Goal: Task Accomplishment & Management: Manage account settings

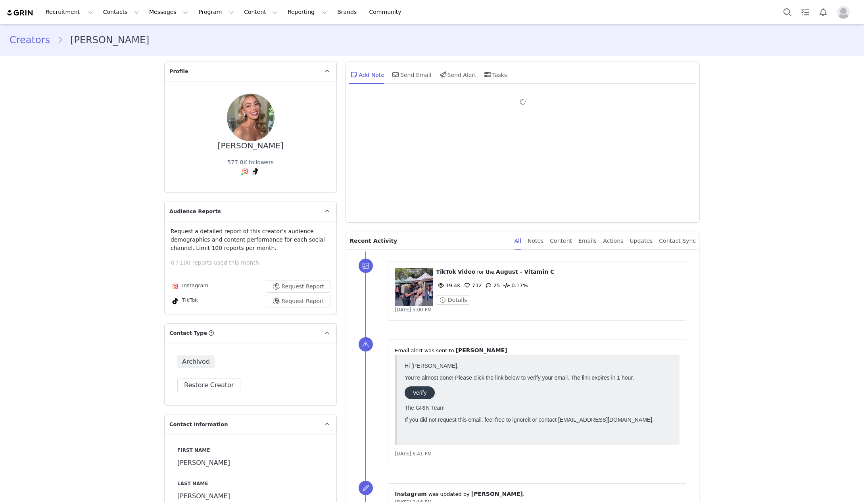
type input "+1 ([GEOGRAPHIC_DATA])"
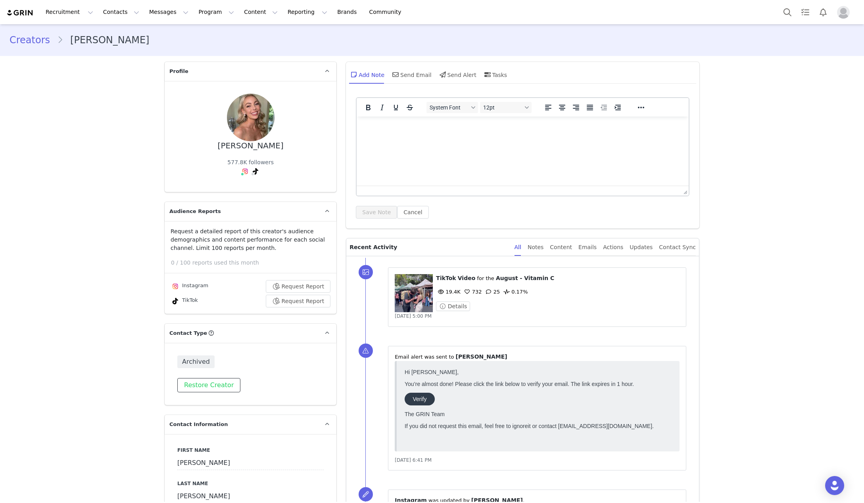
click at [202, 384] on button "Restore Creator" at bounding box center [208, 385] width 63 height 14
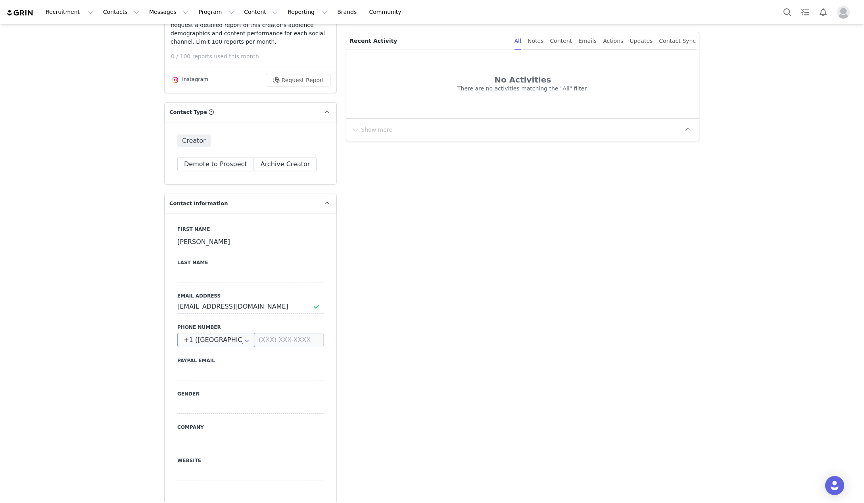
scroll to position [240, 0]
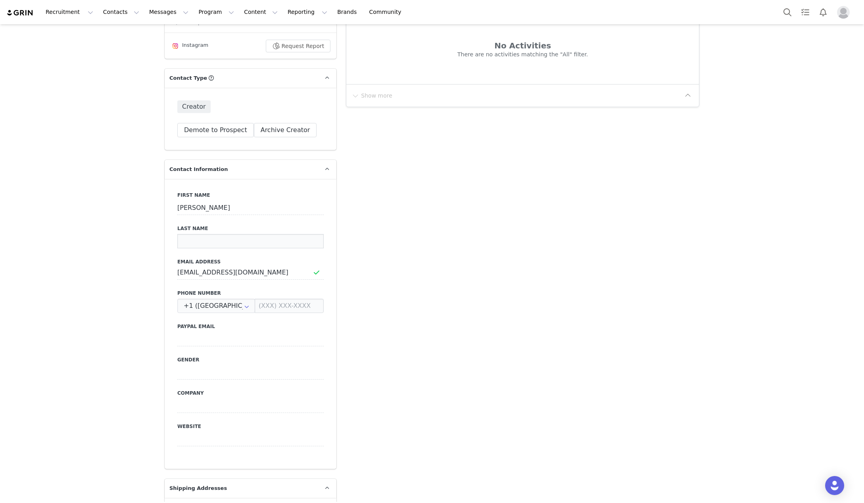
click at [200, 241] on input at bounding box center [250, 241] width 146 height 14
paste input "Lynch"
type input "Lynch"
click at [38, 488] on button "Save" at bounding box center [39, 485] width 42 height 22
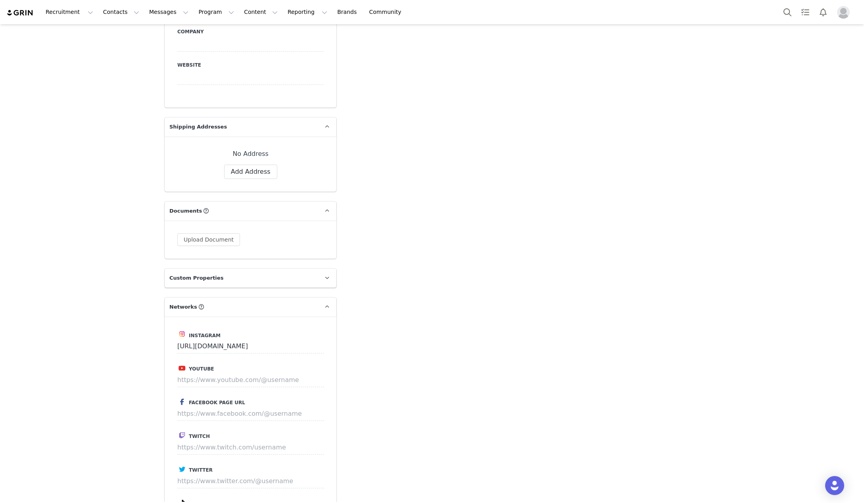
scroll to position [604, 0]
click at [232, 171] on button "Add Address" at bounding box center [250, 170] width 53 height 14
select select
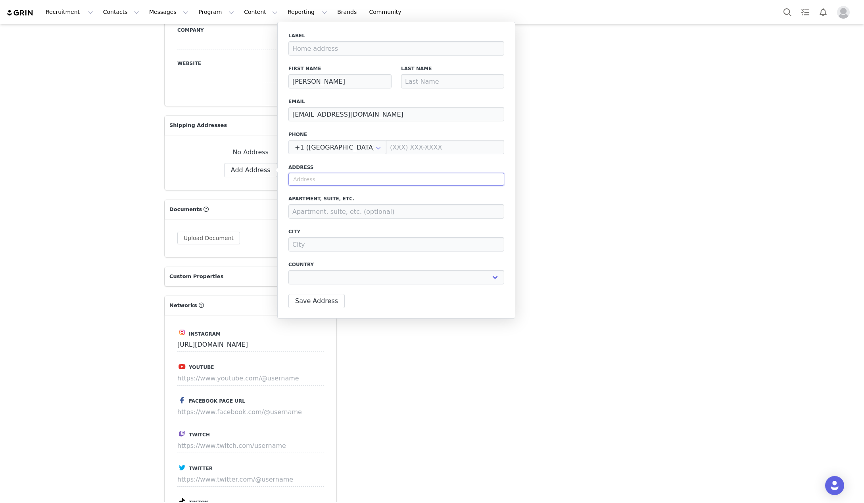
click at [305, 180] on input "text" at bounding box center [397, 179] width 216 height 13
paste input "1101 Adams St. Apt 509 Hoboken, NJ 07030"
type input "1101 Adams St. Apt 509 Hoboken, NJ 07030"
select select
type input "1101 Adams St"
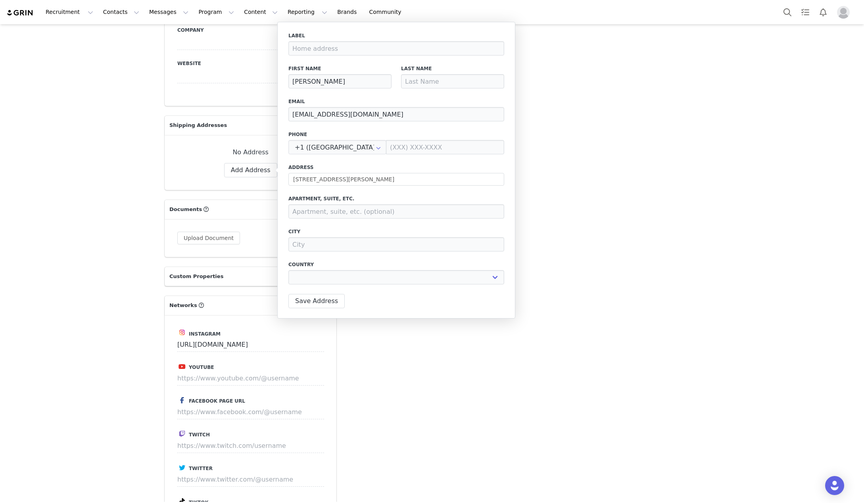
type input "Hoboken"
select select "[object Object]"
click at [310, 46] on input at bounding box center [397, 48] width 216 height 14
type input "Home Address"
click at [316, 298] on button "Save Address" at bounding box center [317, 301] width 56 height 14
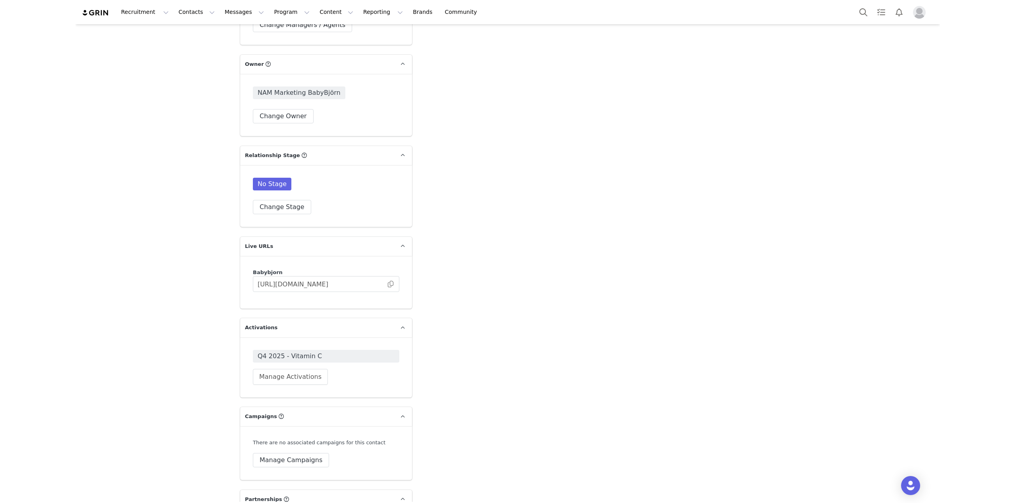
scroll to position [1330, 0]
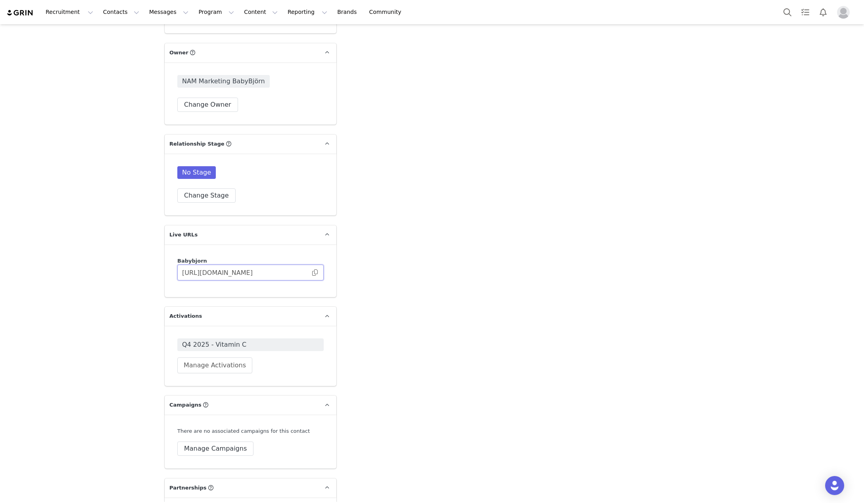
click at [251, 275] on input "https://babybjorn.grin.live/9aea72b8-235f-4b38-b324-4cde2d3f58d2" at bounding box center [250, 273] width 146 height 16
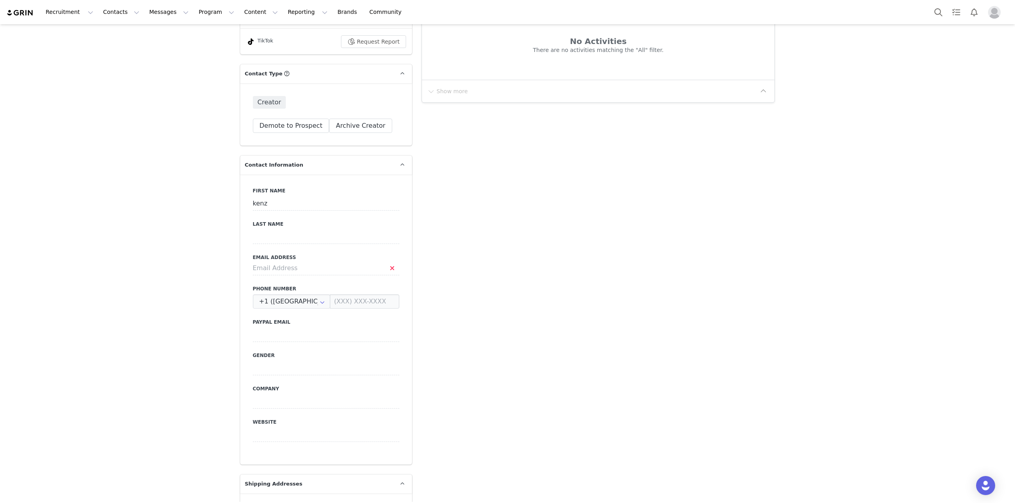
scroll to position [244, 0]
drag, startPoint x: 272, startPoint y: 204, endPoint x: 244, endPoint y: 204, distance: 28.2
click at [244, 204] on div "First Name kenz Last Name Email Address Phone Number +1 (United States) +93 (Af…" at bounding box center [326, 320] width 172 height 290
paste input "Mackenzie Anderson"
drag, startPoint x: 316, startPoint y: 203, endPoint x: 286, endPoint y: 203, distance: 29.8
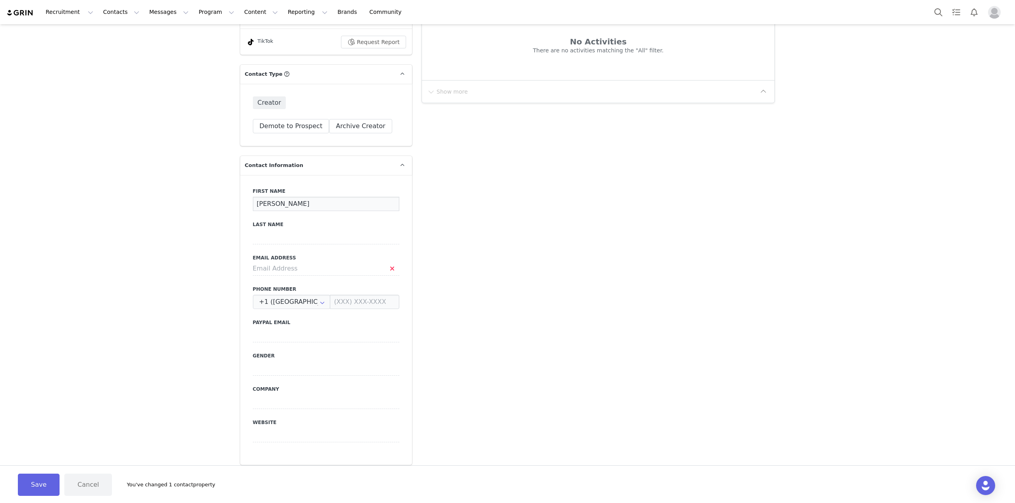
click at [286, 203] on input "Mackenzie Anderson" at bounding box center [326, 204] width 146 height 14
type input "Mackenzie"
click at [275, 240] on input at bounding box center [326, 237] width 146 height 14
paste input "Anderson"
type input "Anderson"
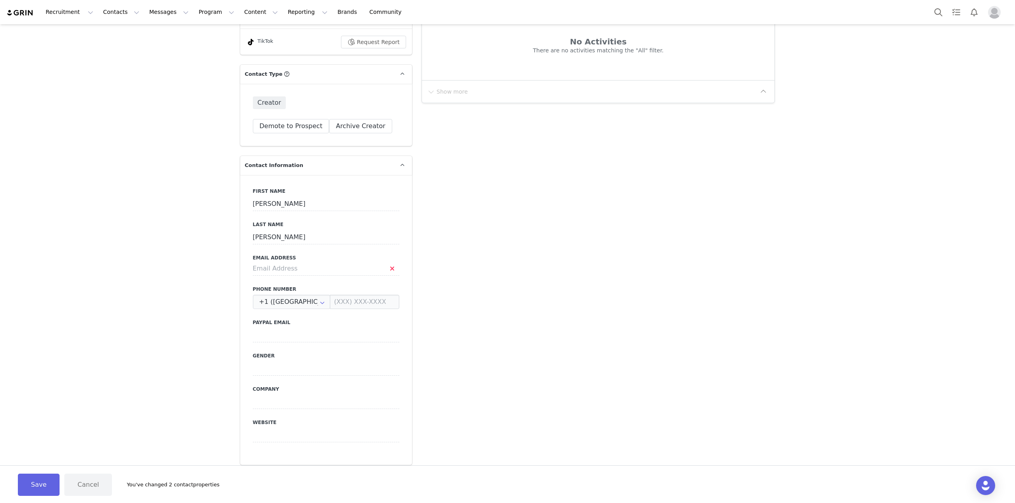
click at [42, 479] on button "Save" at bounding box center [39, 485] width 42 height 22
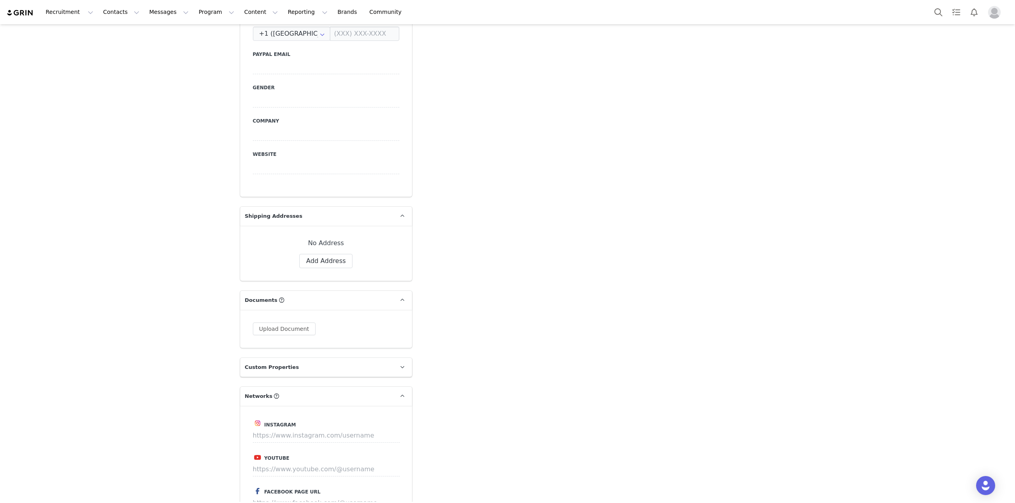
scroll to position [512, 0]
click at [326, 262] on button "Add Address" at bounding box center [325, 262] width 53 height 14
select select
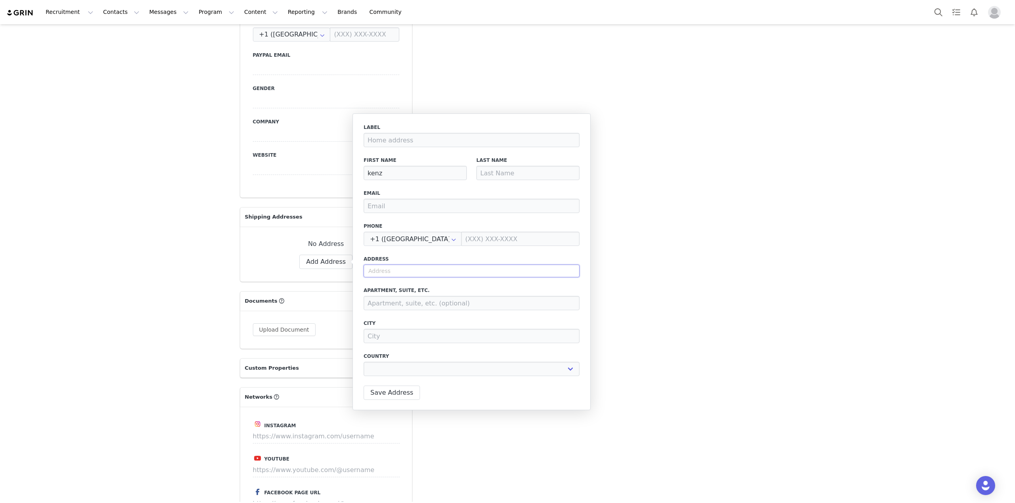
click at [376, 272] on input "text" at bounding box center [472, 271] width 216 height 13
paste input "3985 W 1180 N Lehi, UT 84043"
type input "3985 W 1180 N Lehi, UT 84043"
select select
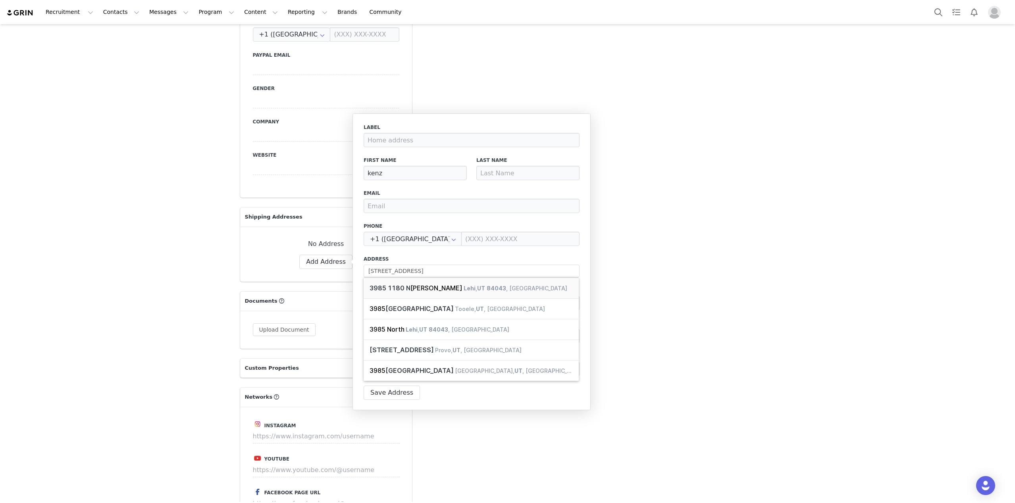
type input "3985 1180 N"
type input "Saratoga Springs"
select select "[object Object]"
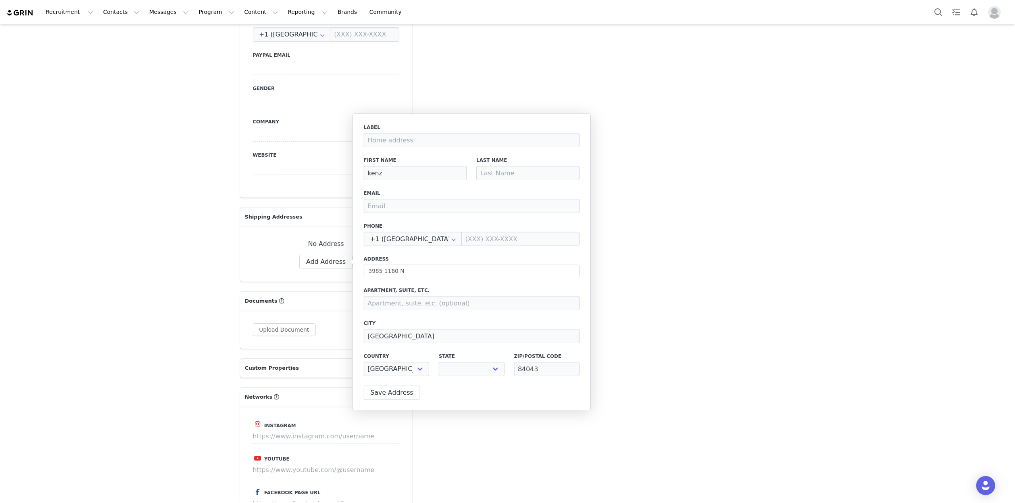
select select "[object Object]"
click at [379, 142] on input at bounding box center [472, 140] width 216 height 14
type input "Home Address"
drag, startPoint x: 392, startPoint y: 171, endPoint x: 362, endPoint y: 172, distance: 30.2
click at [362, 172] on div "First Name kenz" at bounding box center [415, 168] width 113 height 33
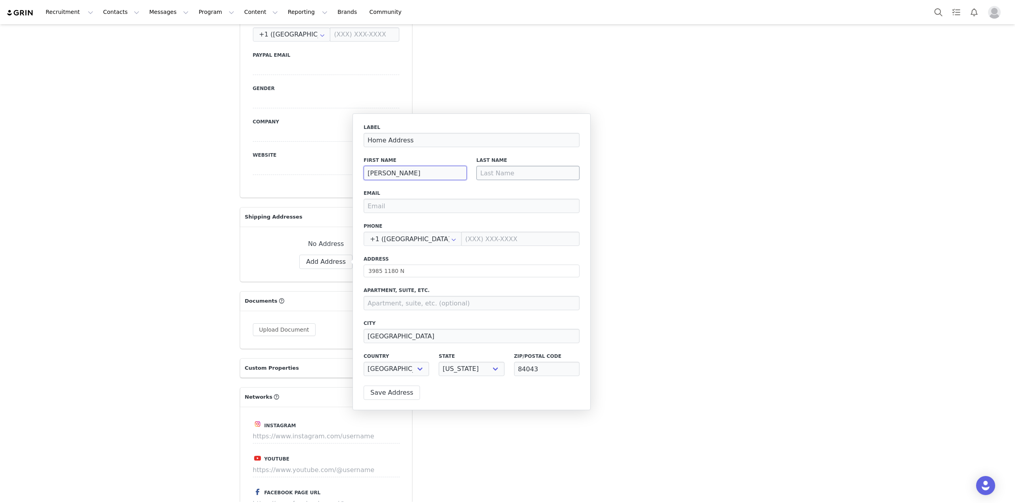
type input "Mackenzie"
click at [495, 173] on input at bounding box center [527, 173] width 103 height 14
type input "Anderson"
click at [393, 394] on button "Save Address" at bounding box center [392, 393] width 56 height 14
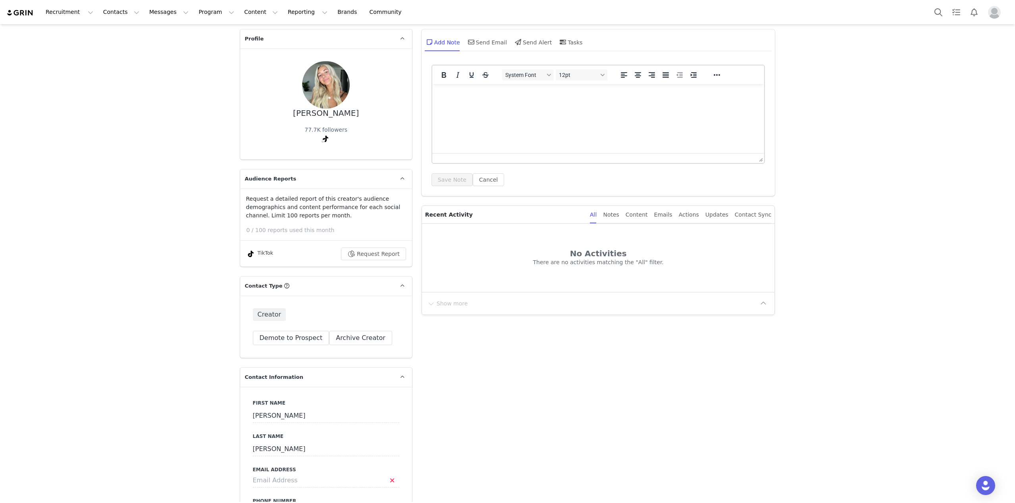
scroll to position [0, 0]
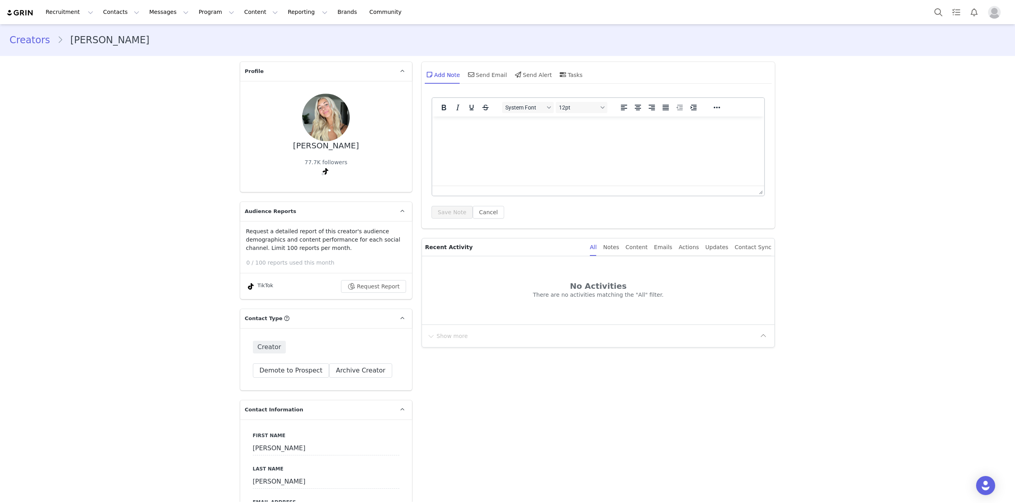
drag, startPoint x: 327, startPoint y: 146, endPoint x: 285, endPoint y: 145, distance: 41.7
click at [285, 145] on div "Mackenzie Anderson 77.7K followers" at bounding box center [326, 137] width 146 height 86
copy div "Mackenzie Anderson"
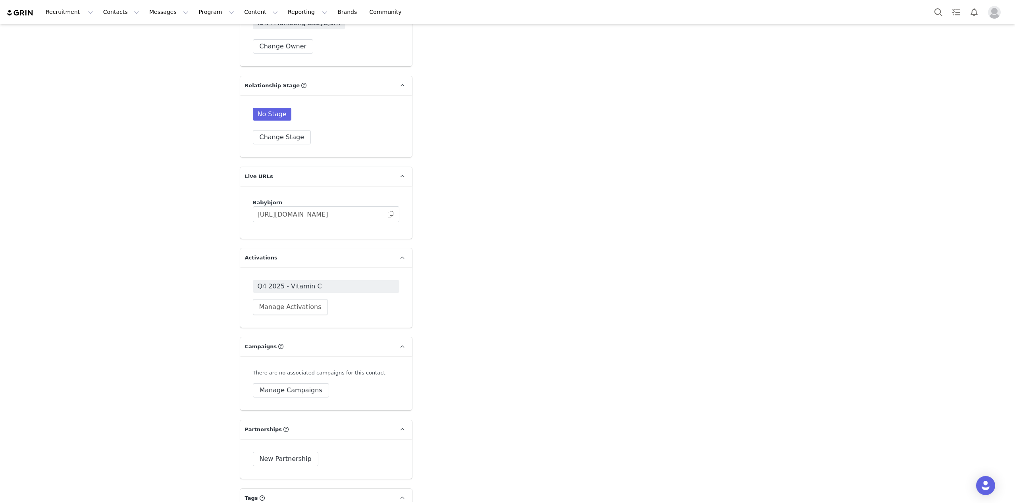
scroll to position [1388, 0]
click at [280, 214] on input "https://babybjorn.grin.live/2a729326-5f23-4fc8-b4af-16e954127d46" at bounding box center [326, 215] width 146 height 16
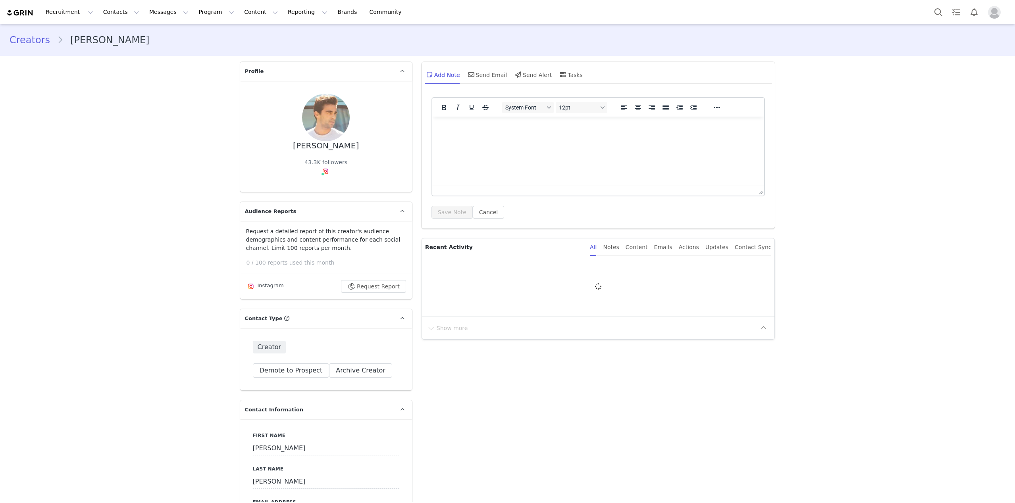
type input "+1 ([GEOGRAPHIC_DATA])"
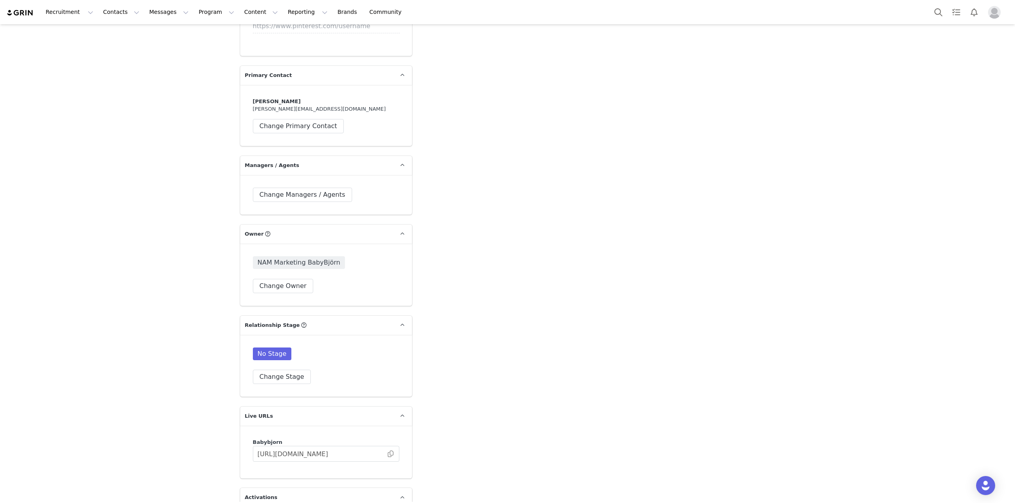
scroll to position [1197, 0]
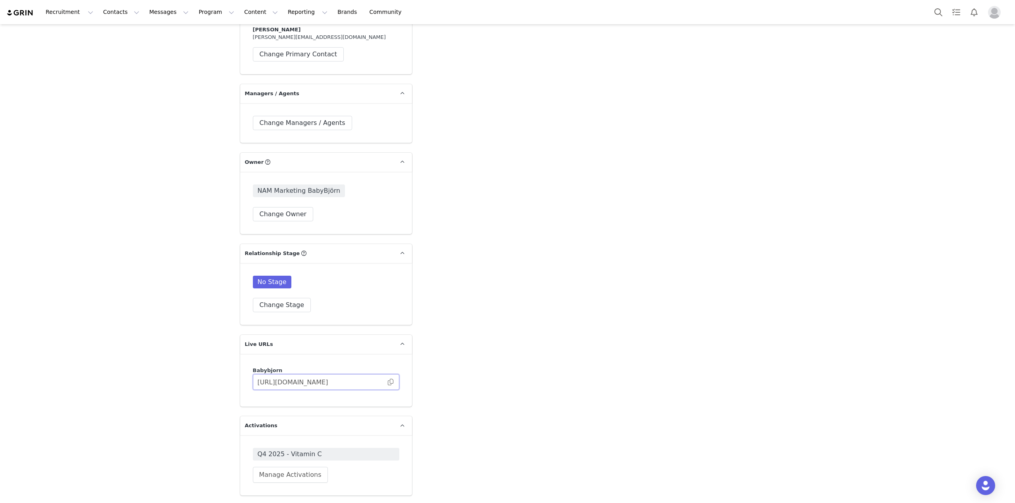
click at [315, 383] on input "https://babybjorn.grin.live/fdd67a0d-f24d-469e-bf8f-62e999f3ce42" at bounding box center [326, 382] width 146 height 16
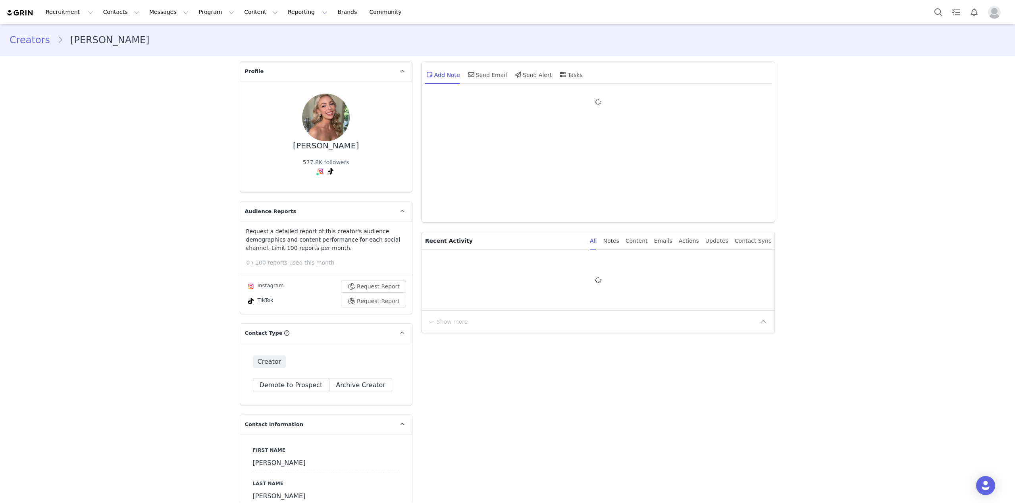
type input "+1 ([GEOGRAPHIC_DATA])"
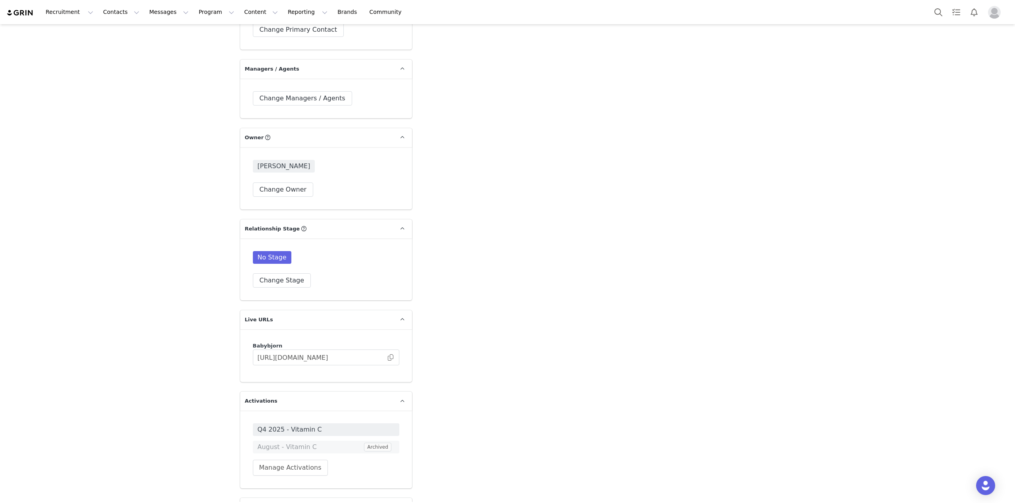
scroll to position [1296, 0]
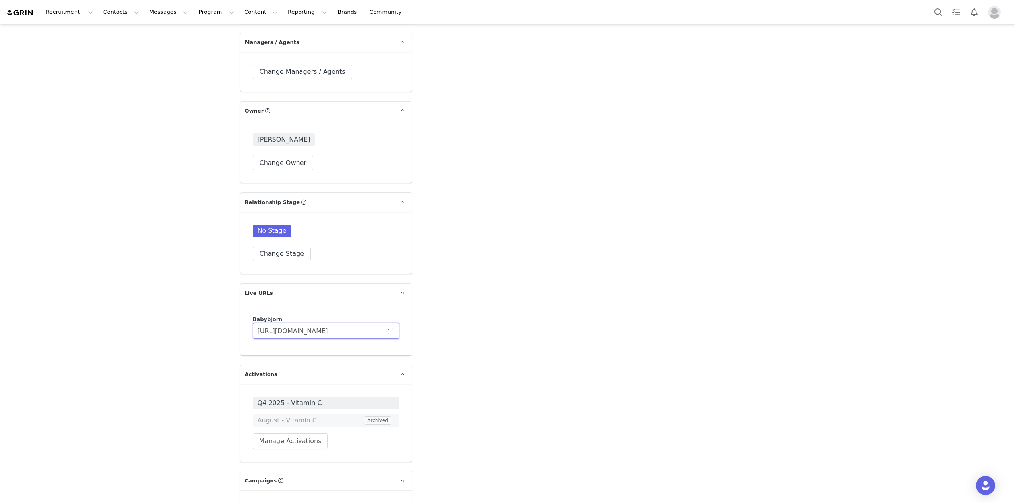
click at [279, 323] on input "[URL][DOMAIN_NAME]" at bounding box center [326, 331] width 146 height 16
